Goal: Book appointment/travel/reservation

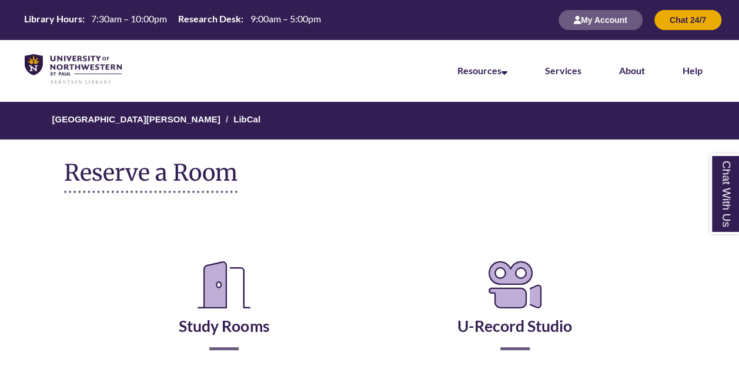
scroll to position [56, 0]
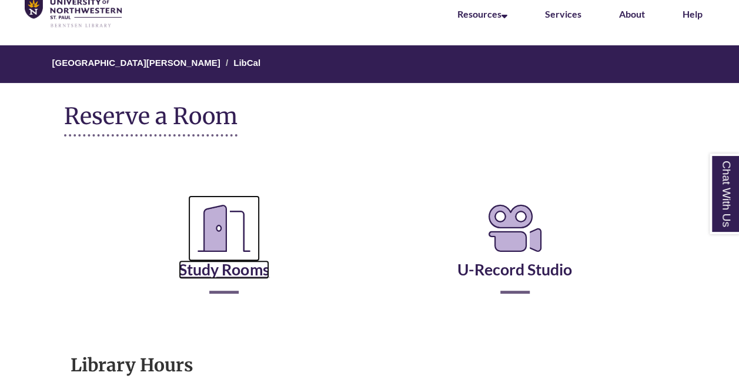
click at [262, 269] on link "Study Rooms" at bounding box center [224, 254] width 91 height 48
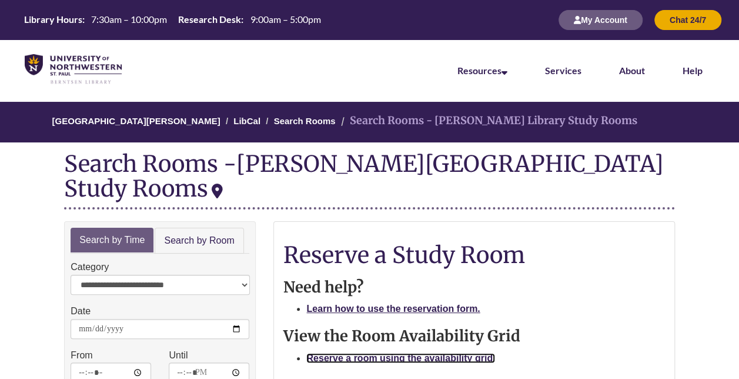
click at [337, 353] on strong "Reserve a room using the availability grid." at bounding box center [400, 358] width 189 height 10
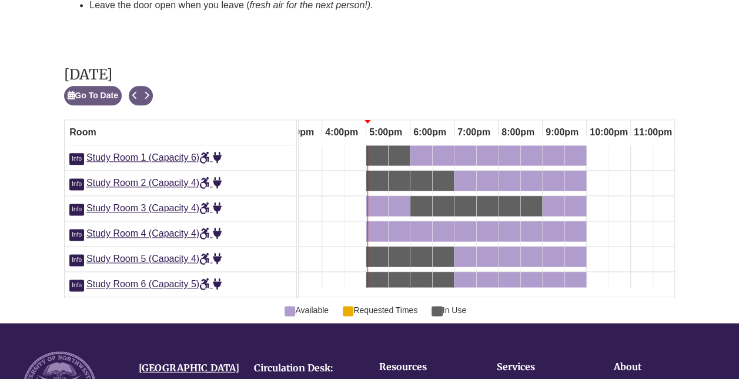
scroll to position [661, 0]
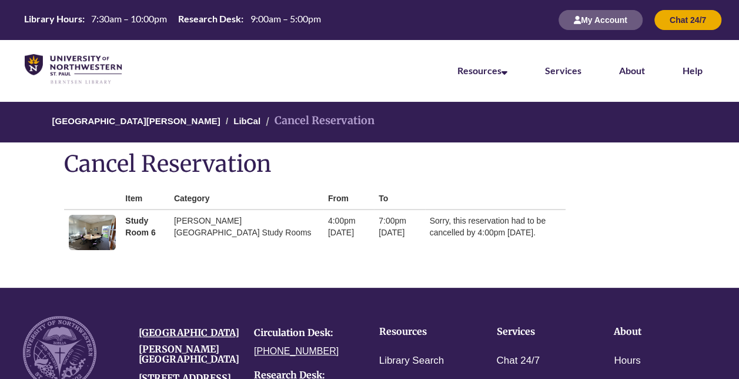
click at [403, 158] on h1 "Cancel Reservation" at bounding box center [369, 163] width 610 height 25
